Goal: Find specific page/section: Find specific page/section

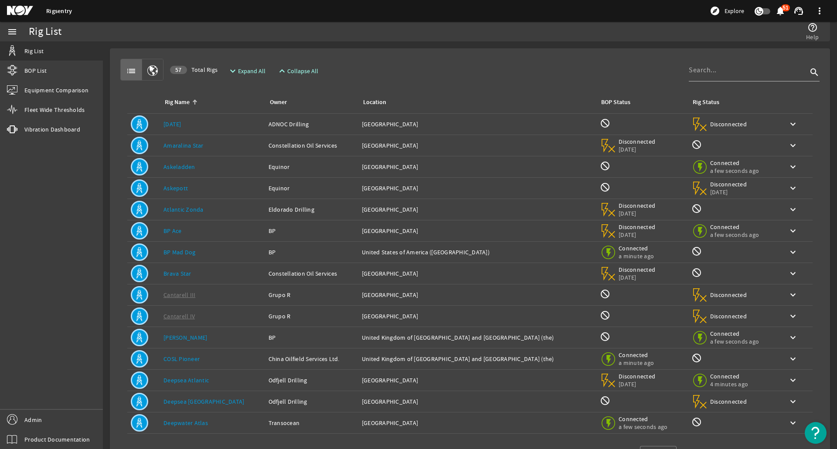
click at [320, 144] on div "Owner: Constellation Oil Services" at bounding box center [311, 145] width 86 height 9
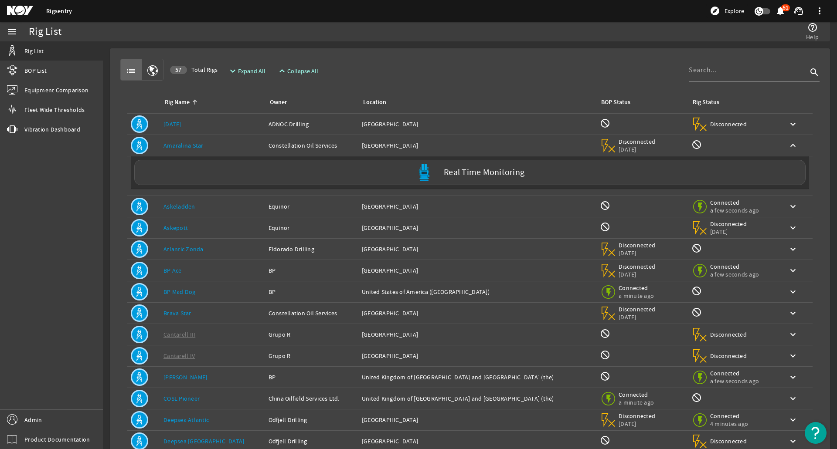
click at [320, 144] on div "Owner: Constellation Oil Services" at bounding box center [311, 145] width 86 height 9
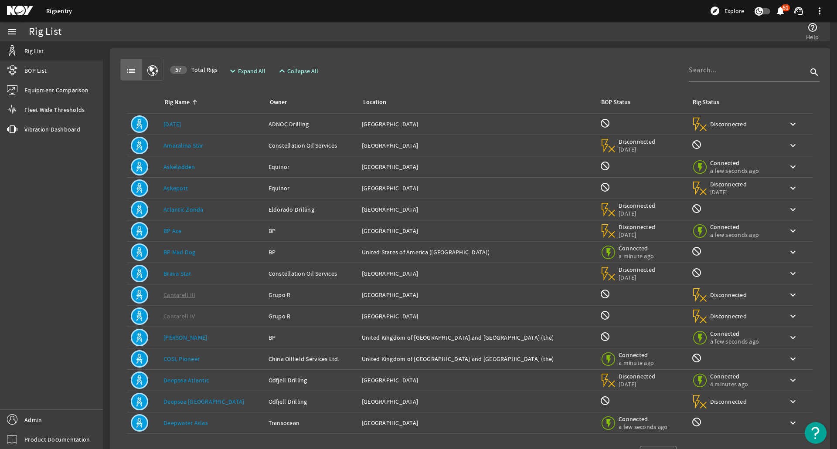
scroll to position [34, 0]
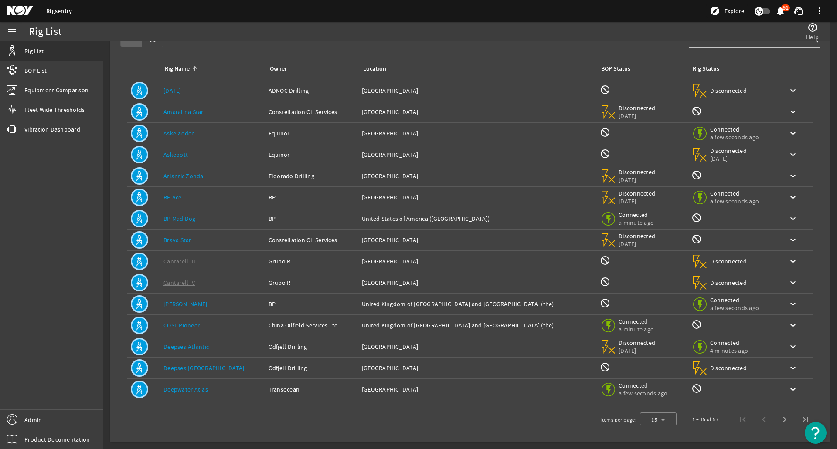
click at [286, 381] on td "Owner: Transocean" at bounding box center [311, 389] width 93 height 21
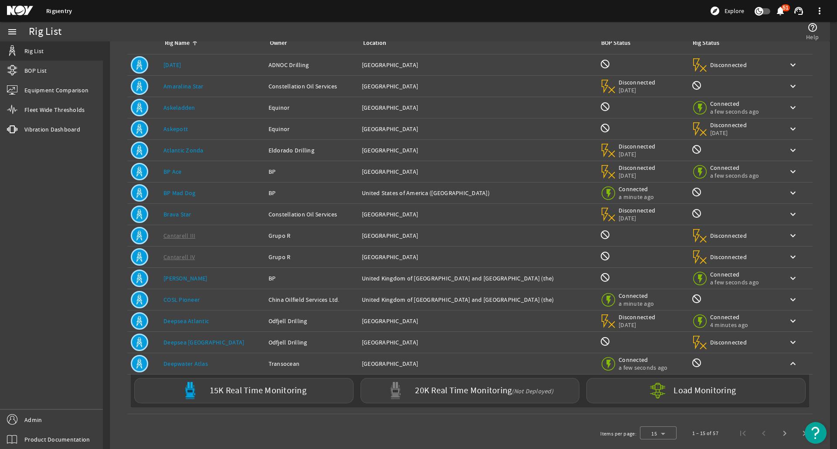
scroll to position [73, 0]
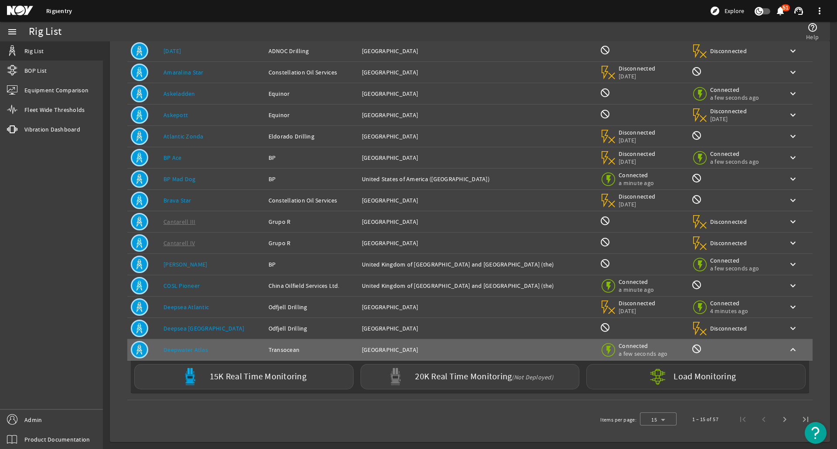
click at [678, 375] on label "Load Monitoring" at bounding box center [704, 377] width 62 height 9
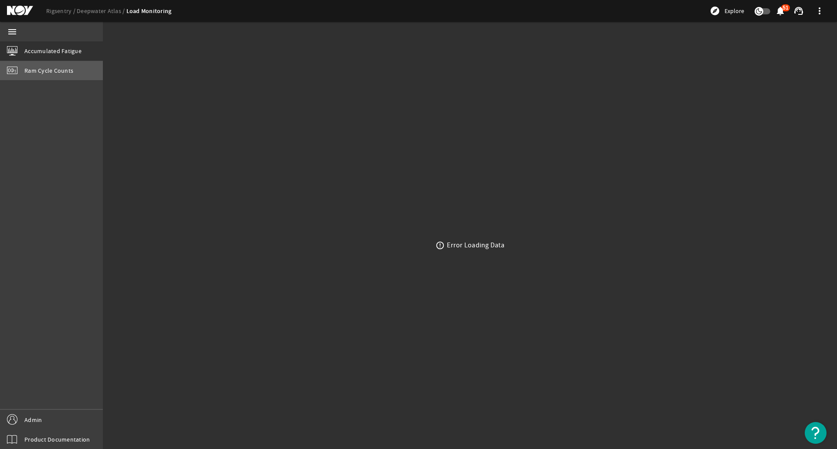
click at [49, 71] on span "Ram Cycle Counts" at bounding box center [48, 70] width 49 height 9
click at [60, 61] on div "Accumulated Fatigue" at bounding box center [51, 51] width 103 height 20
click at [57, 56] on link "Accumulated Fatigue" at bounding box center [51, 50] width 103 height 19
click at [44, 74] on span "Ram Cycle Counts" at bounding box center [48, 70] width 49 height 9
click at [39, 62] on link "Ram Cycle Counts" at bounding box center [51, 70] width 103 height 19
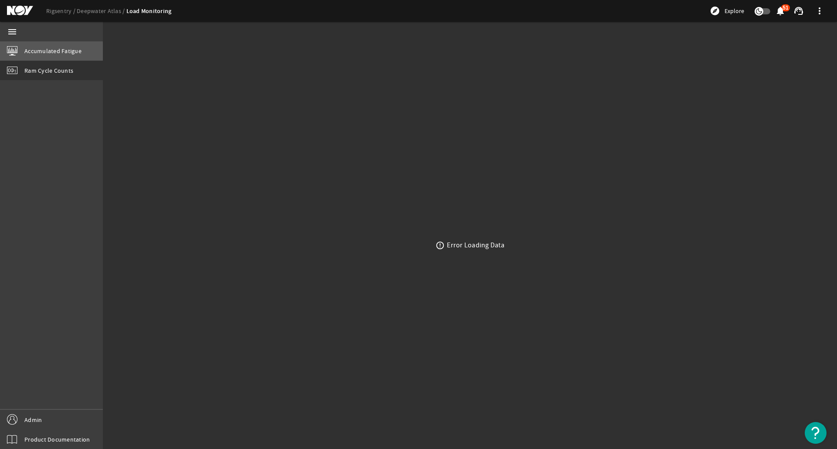
click at [40, 57] on link "Accumulated Fatigue" at bounding box center [51, 50] width 103 height 19
click at [50, 12] on link "Rigsentry" at bounding box center [61, 11] width 31 height 8
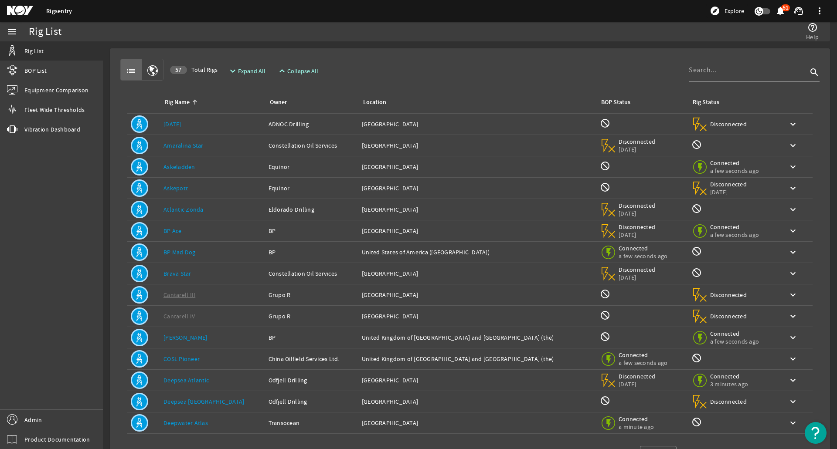
click at [730, 72] on input at bounding box center [748, 70] width 119 height 10
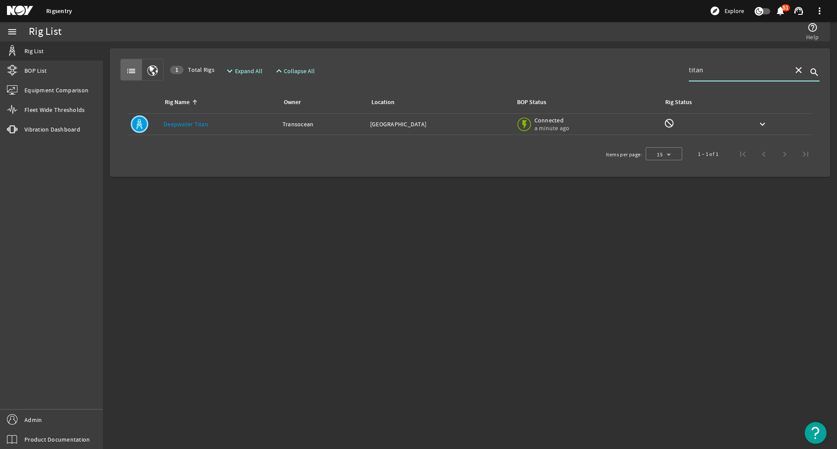
type input "titan"
click at [329, 132] on td "Owner: Transocean" at bounding box center [323, 124] width 88 height 21
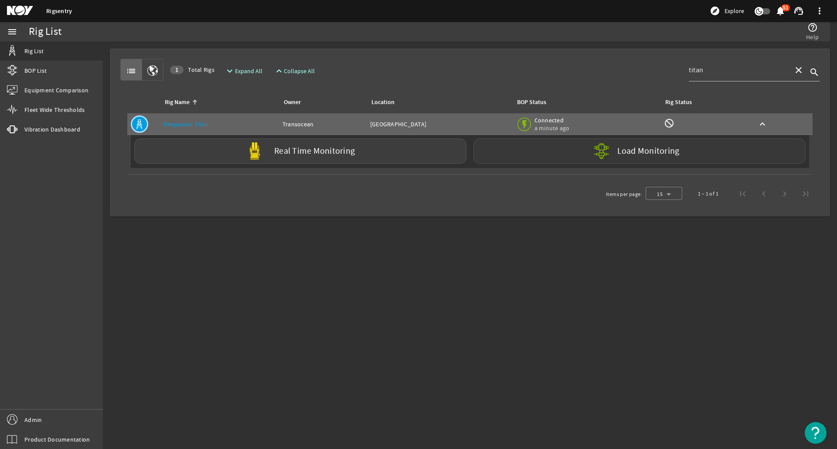
click at [597, 162] on mat-icon at bounding box center [608, 151] width 31 height 31
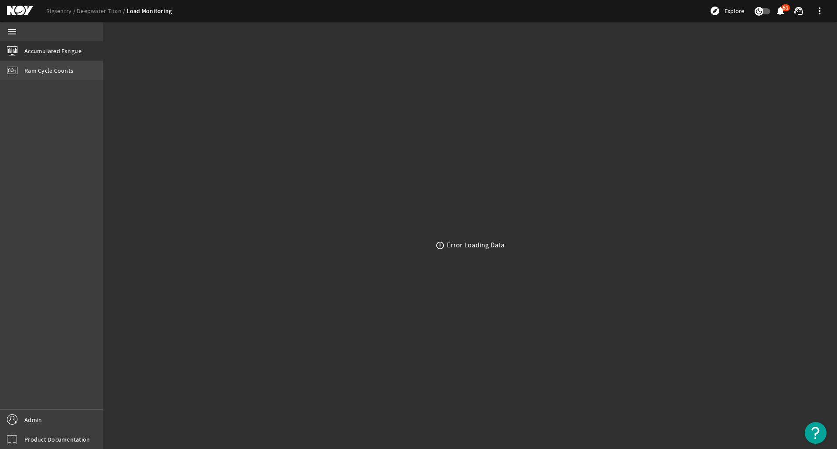
click at [55, 73] on span "Ram Cycle Counts" at bounding box center [48, 70] width 49 height 9
click at [20, 33] on div "menu" at bounding box center [12, 32] width 24 height 20
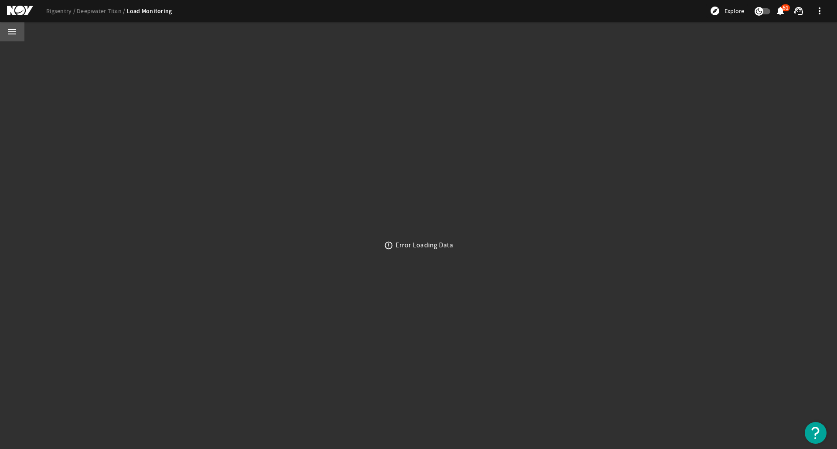
click at [20, 33] on div "menu" at bounding box center [12, 32] width 24 height 20
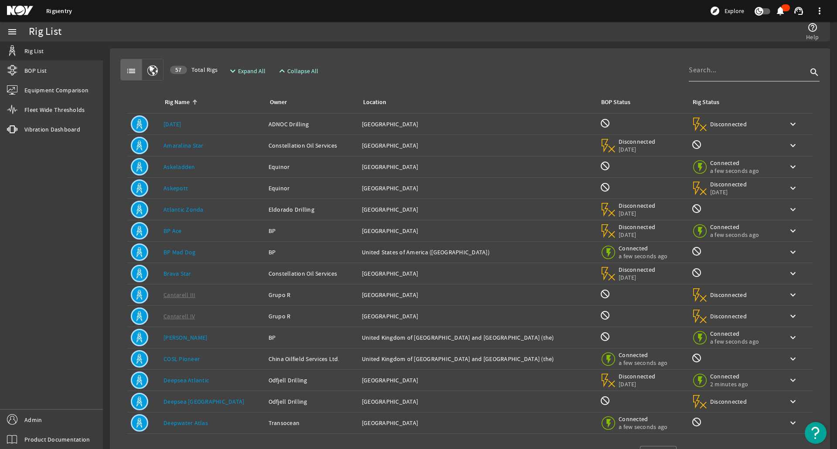
click at [706, 74] on input at bounding box center [748, 70] width 119 height 10
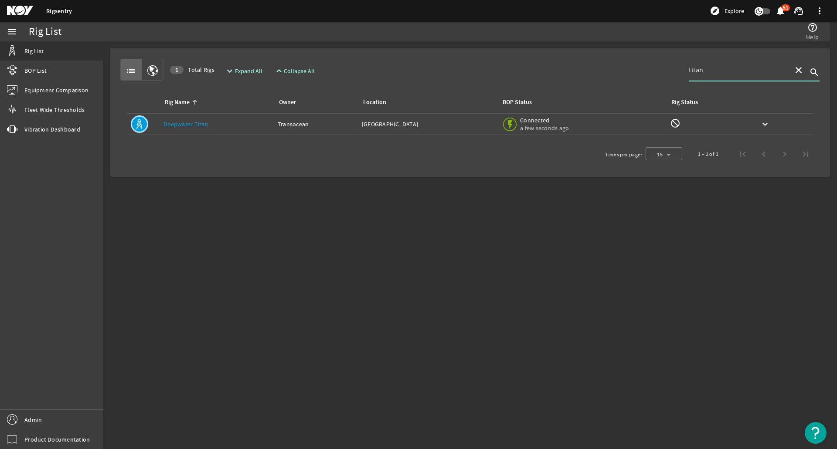
type input "titan"
click at [525, 125] on div "Connected a few seconds ago" at bounding box center [535, 124] width 69 height 19
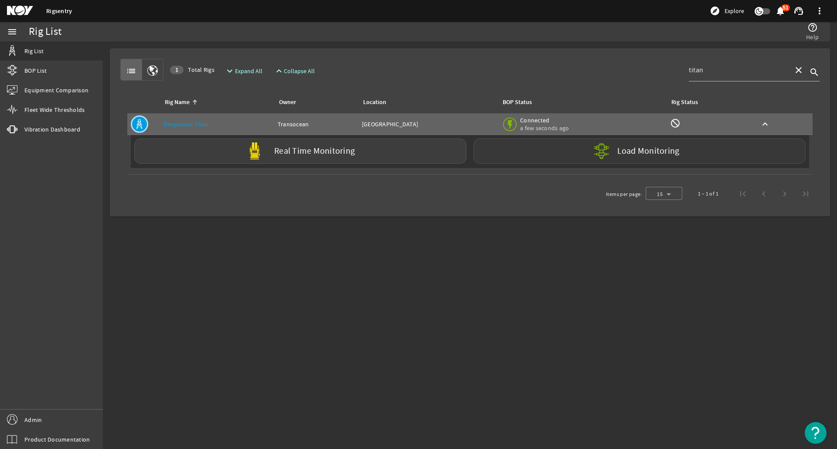
click at [586, 155] on div "Load Monitoring" at bounding box center [639, 151] width 332 height 25
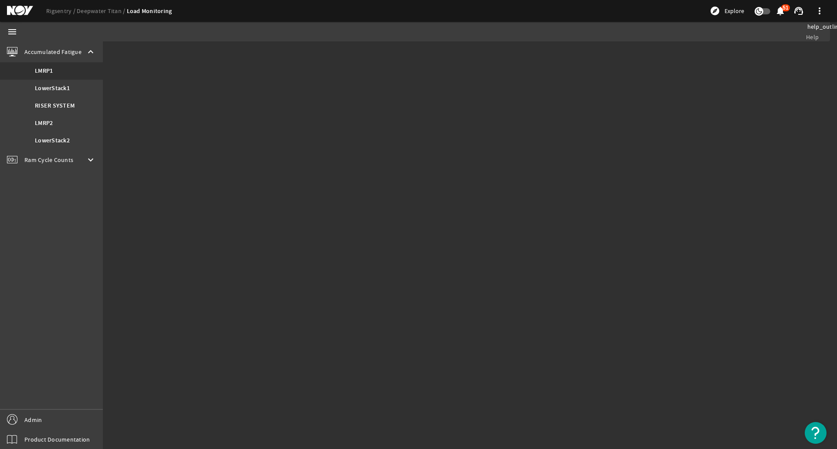
click at [357, 77] on mat-sidenav-content "help_outline Help" at bounding box center [418, 245] width 837 height 408
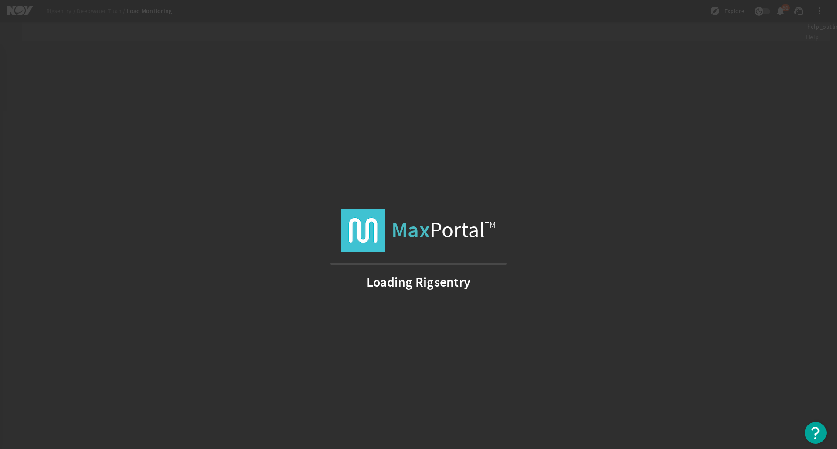
click at [136, 144] on div "Max Portal TM Loading Rigsentry" at bounding box center [418, 224] width 837 height 449
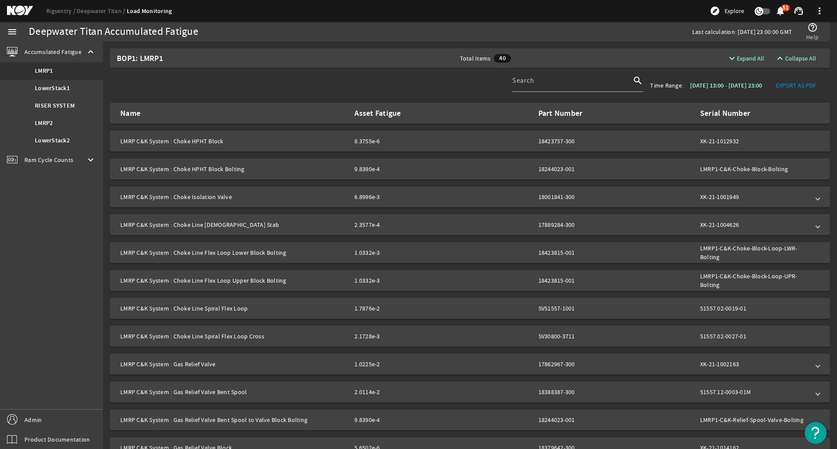
click at [94, 164] on mat-icon "keyboard_arrow_down" at bounding box center [90, 160] width 10 height 10
click at [98, 48] on div "Accumulated Fatigue keyboard_arrow_down" at bounding box center [51, 51] width 103 height 21
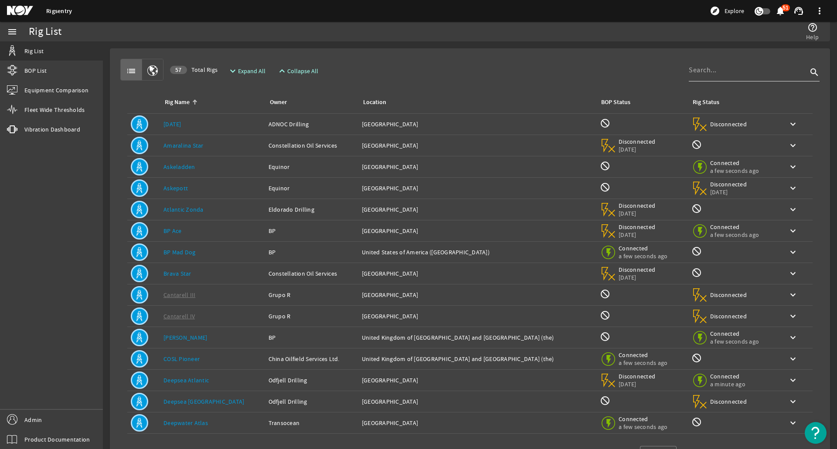
click at [696, 76] on div at bounding box center [748, 70] width 119 height 23
click at [336, 425] on div "Owner: Transocean" at bounding box center [311, 423] width 86 height 9
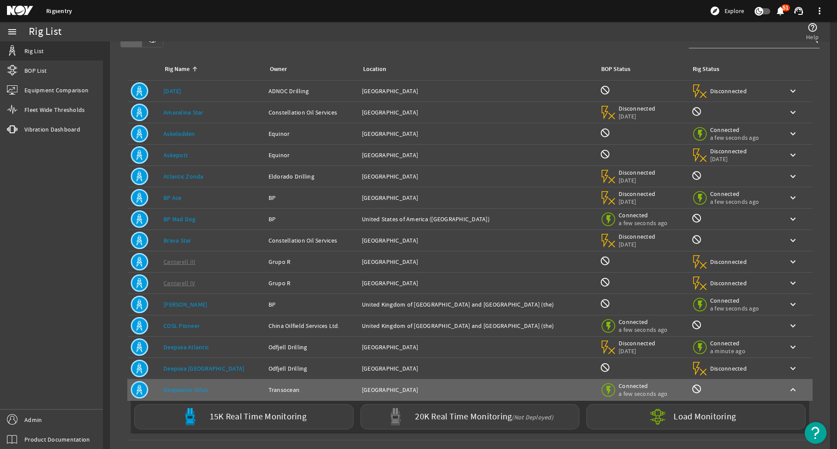
scroll to position [73, 0]
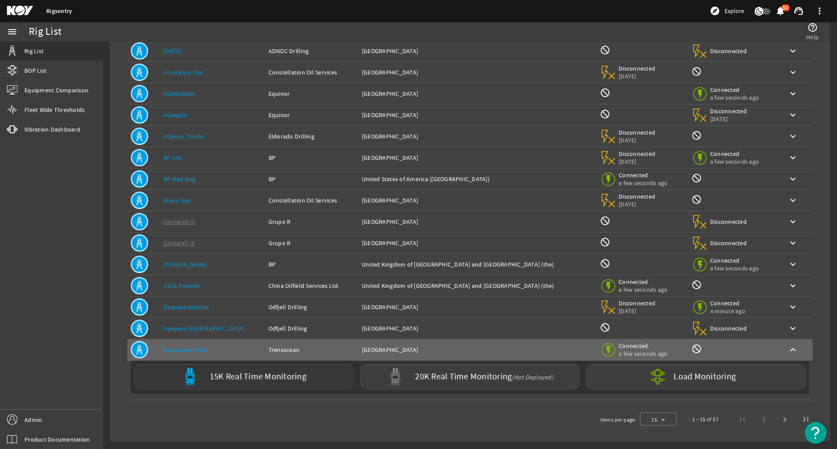
click at [308, 379] on div "15K Real Time Monitoring" at bounding box center [243, 376] width 219 height 25
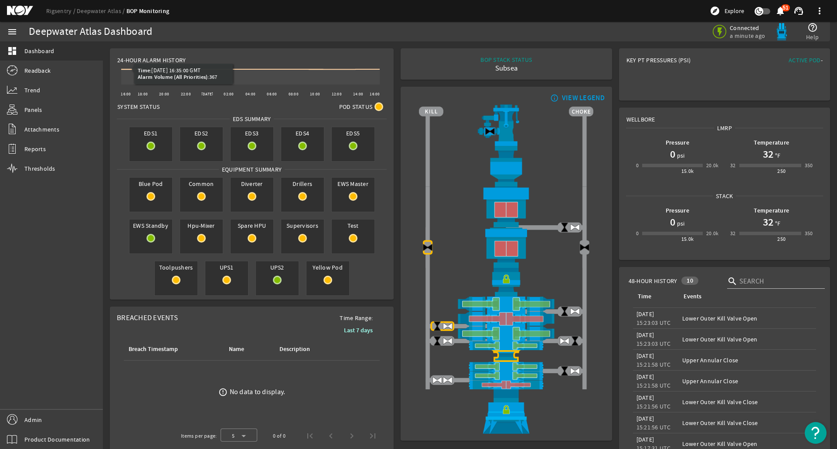
click at [106, 15] on ds-header-breadcrumb "Rigsentry Deepwater Atlas BOP Monitoring" at bounding box center [107, 11] width 123 height 9
click at [106, 11] on link "Deepwater Atlas" at bounding box center [102, 11] width 50 height 8
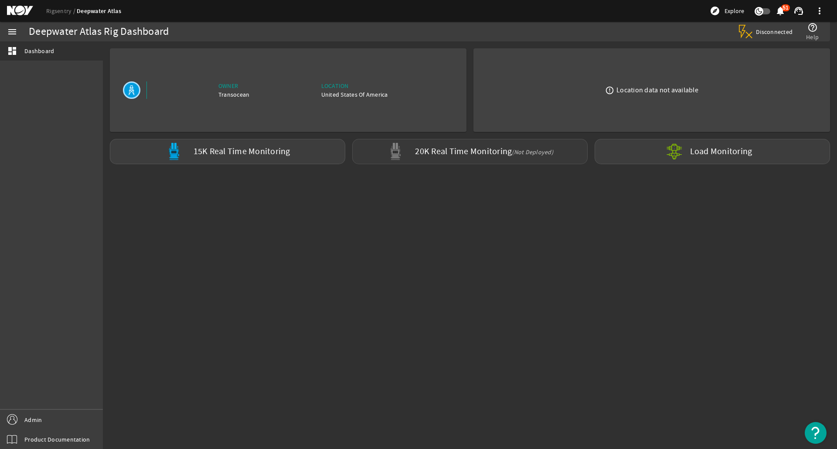
click at [429, 149] on label "20K Real Time Monitoring (Not Deployed)" at bounding box center [484, 151] width 138 height 9
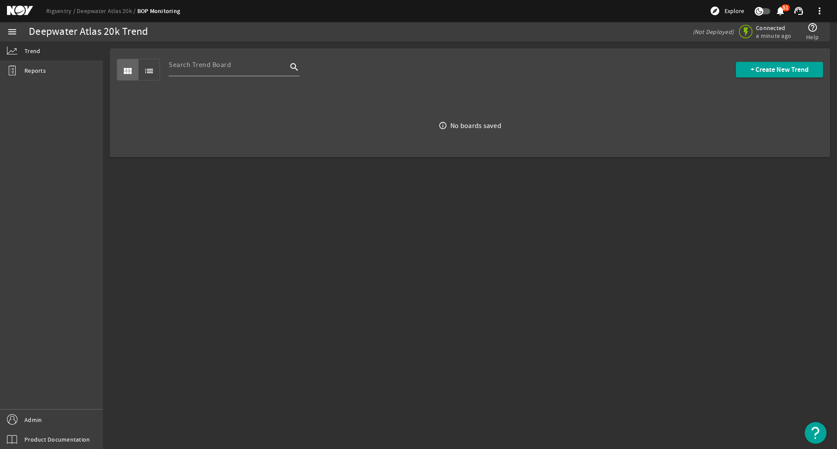
click at [499, 51] on div "view_module list search + Create New Trend" at bounding box center [470, 69] width 706 height 43
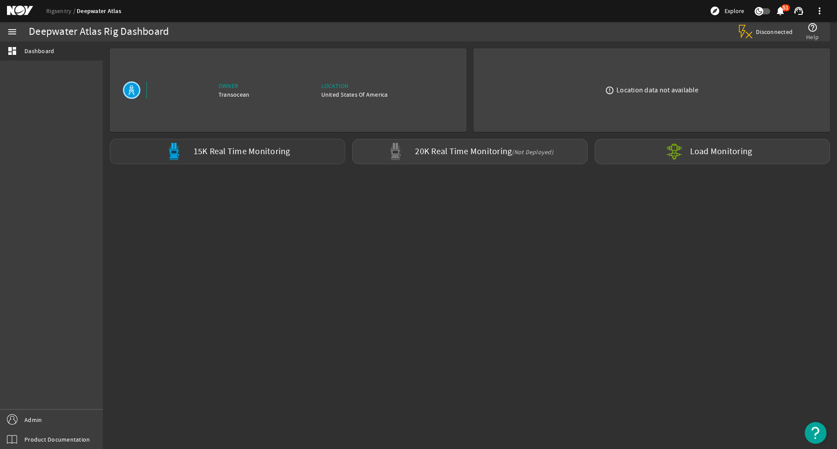
click at [296, 154] on div "15K Real Time Monitoring" at bounding box center [227, 151] width 235 height 25
click at [54, 11] on link "Rigsentry" at bounding box center [61, 11] width 31 height 8
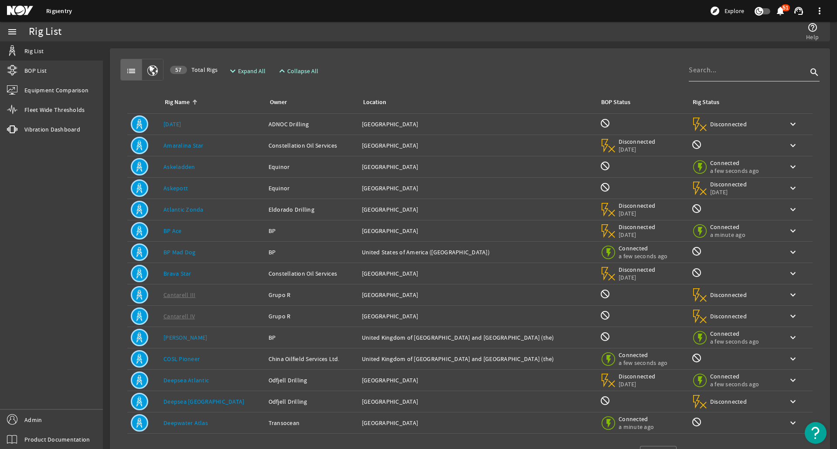
click at [699, 77] on div at bounding box center [748, 70] width 119 height 23
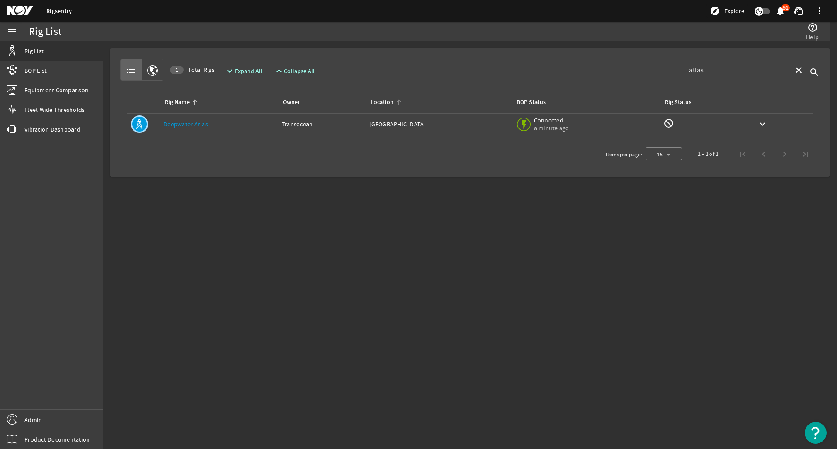
type input "atlas"
click at [367, 113] on th "Location" at bounding box center [439, 102] width 146 height 23
click at [340, 121] on div "Owner: Transocean" at bounding box center [322, 124] width 81 height 9
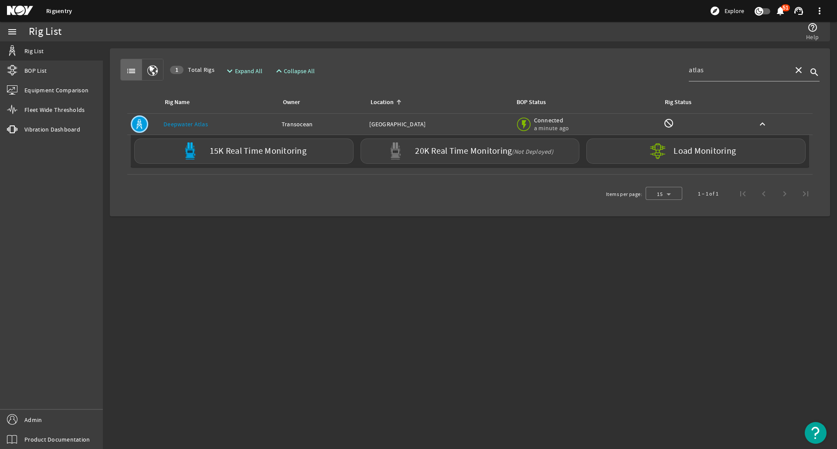
click at [203, 123] on link "Deepwater Atlas" at bounding box center [185, 124] width 44 height 8
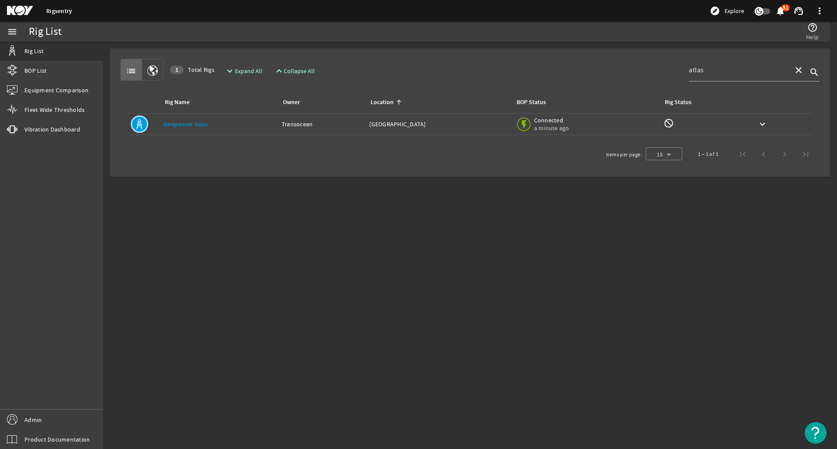
click at [203, 123] on link "Deepwater Atlas" at bounding box center [185, 124] width 44 height 8
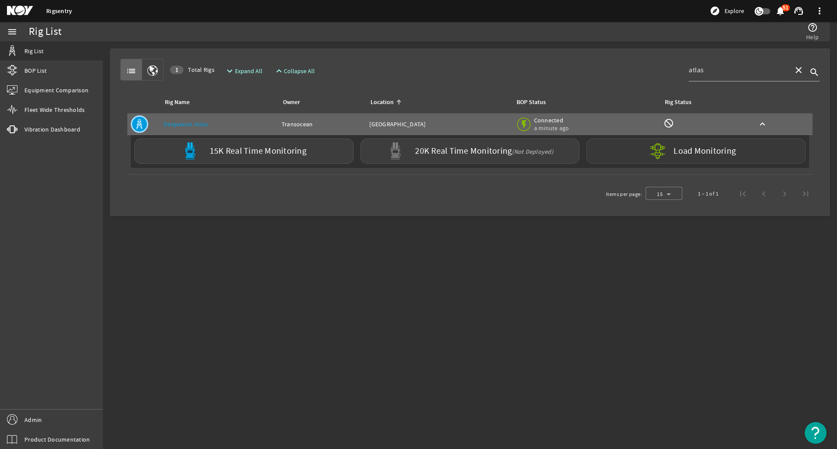
click at [624, 154] on div "Load Monitoring" at bounding box center [695, 151] width 219 height 25
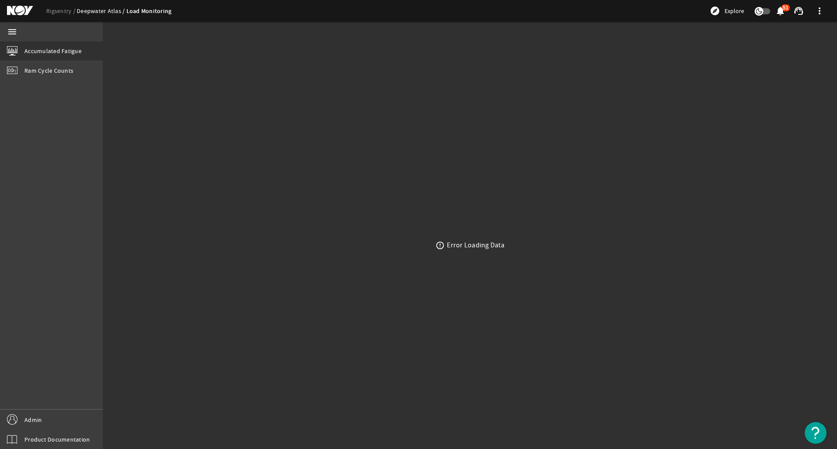
click at [89, 13] on link "Deepwater Atlas" at bounding box center [102, 11] width 50 height 8
